Goal: Transaction & Acquisition: Purchase product/service

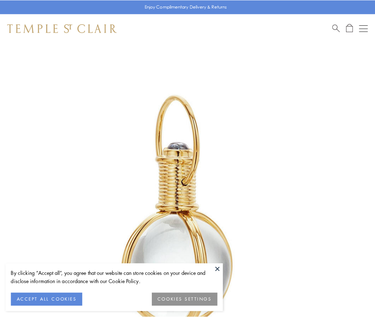
scroll to position [186, 0]
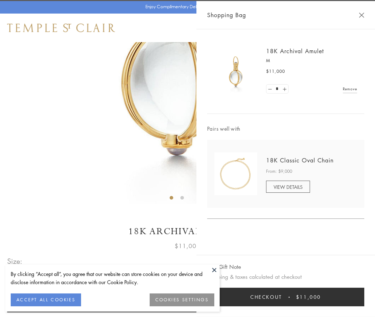
click at [286, 297] on button "Checkout $11,000" at bounding box center [285, 297] width 157 height 19
